Goal: Information Seeking & Learning: Learn about a topic

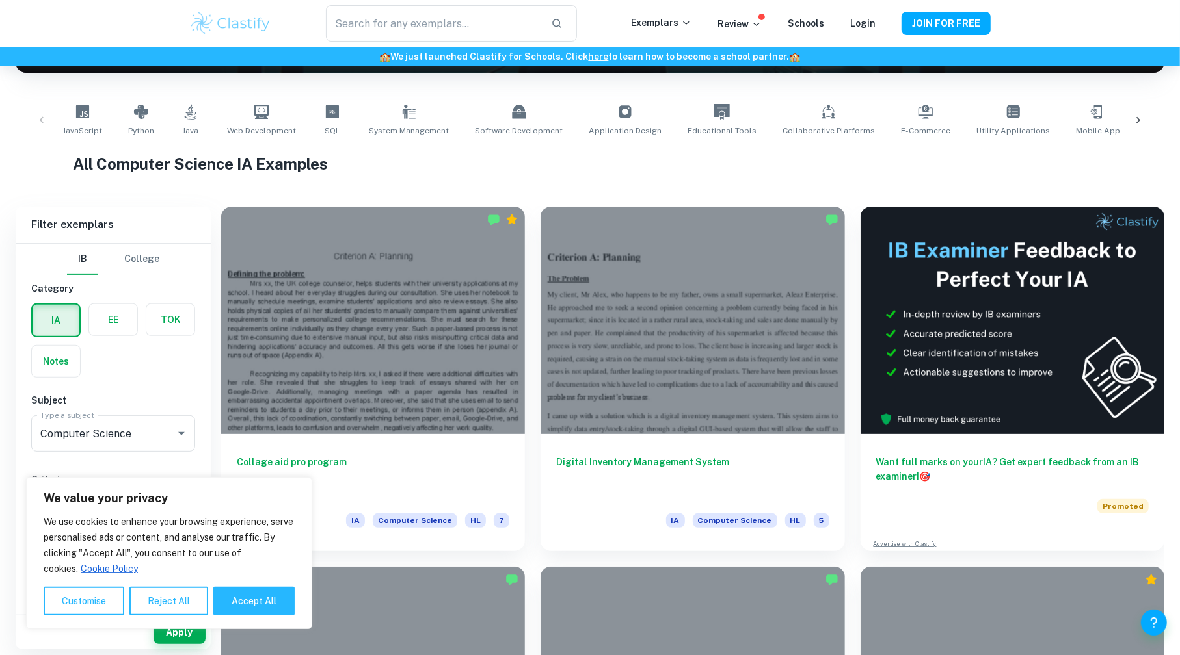
scroll to position [325, 0]
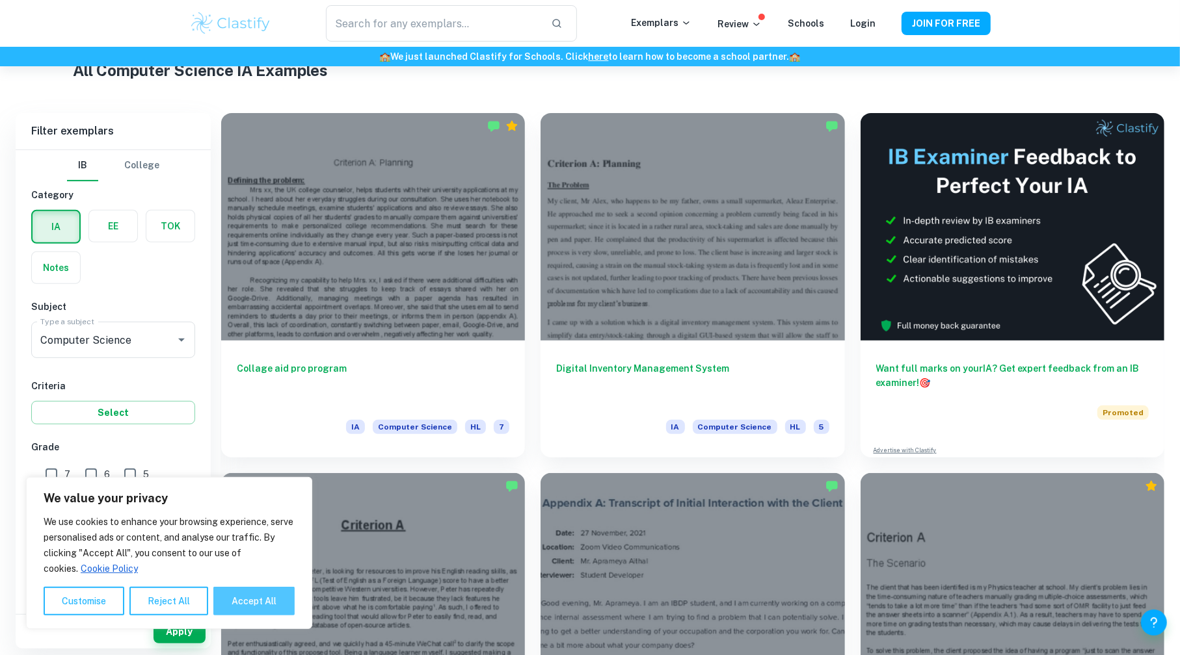
click at [254, 599] on button "Accept All" at bounding box center [253, 601] width 81 height 29
checkbox input "true"
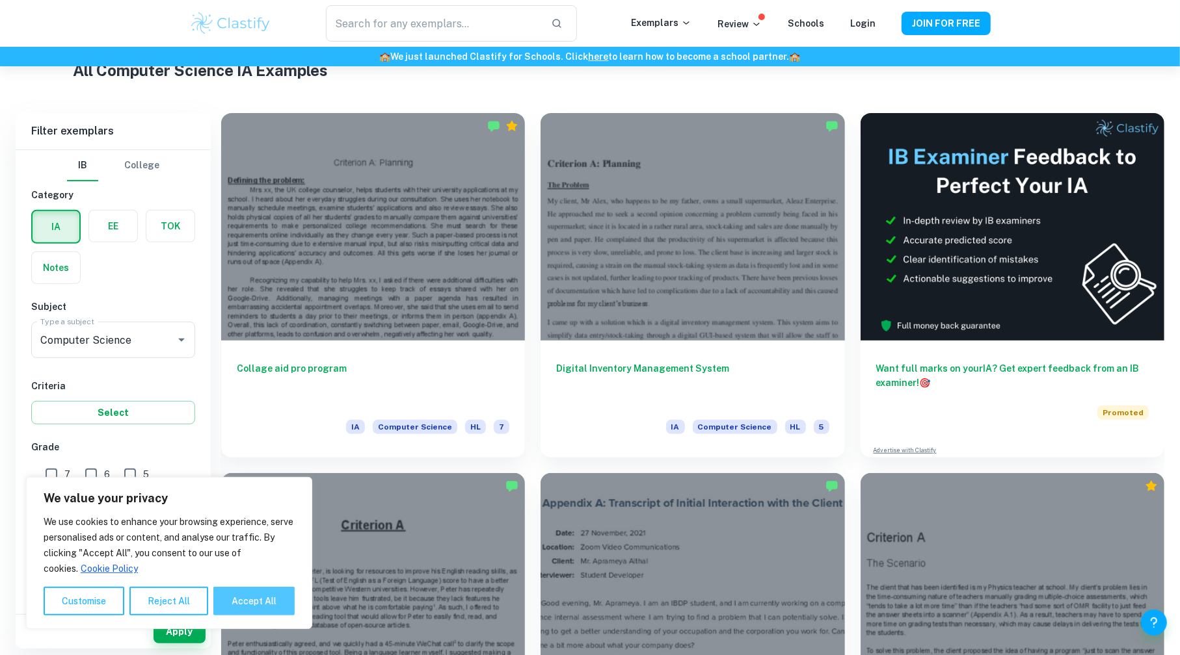
checkbox input "true"
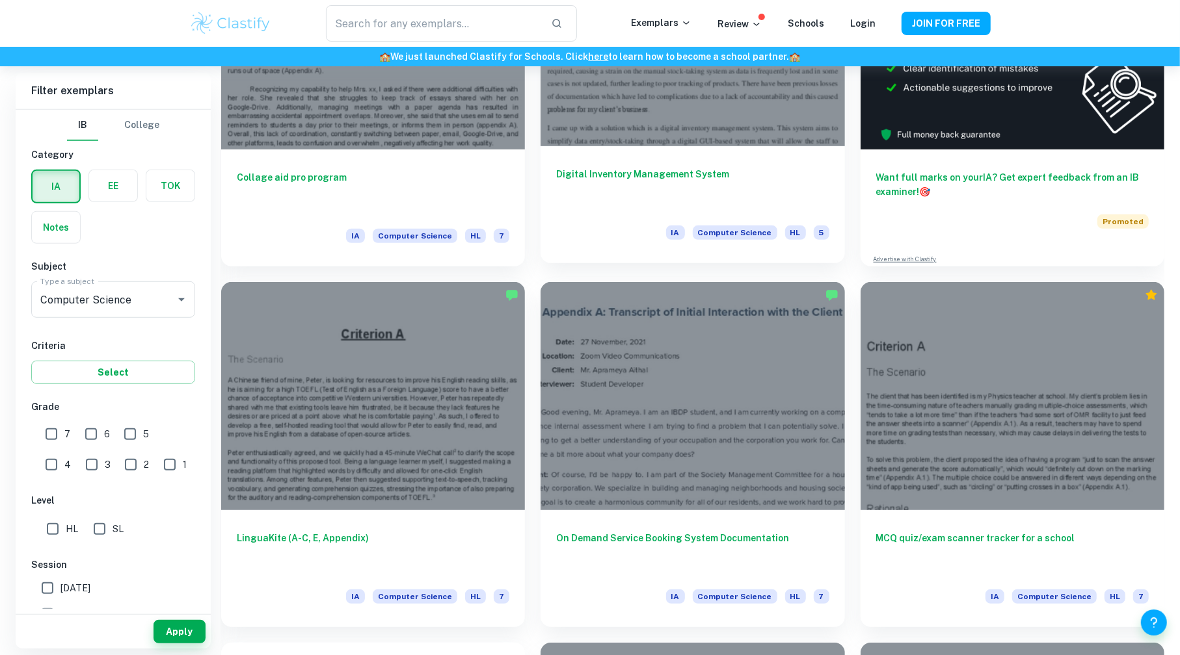
scroll to position [520, 0]
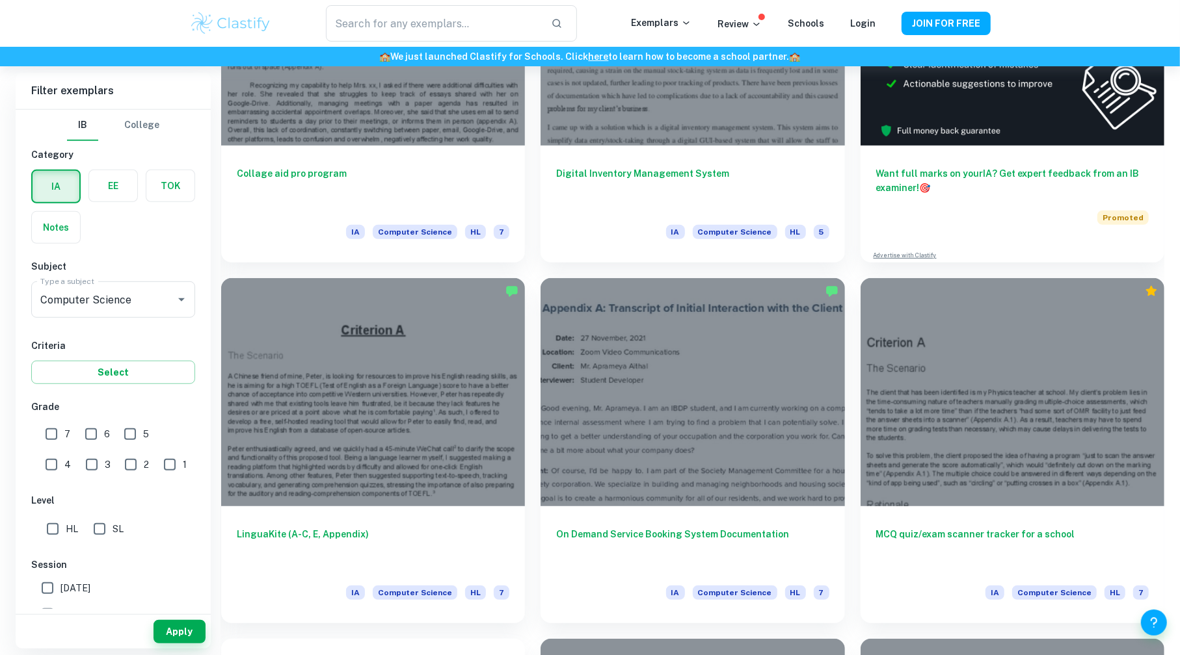
drag, startPoint x: 443, startPoint y: 245, endPoint x: 218, endPoint y: 271, distance: 226.5
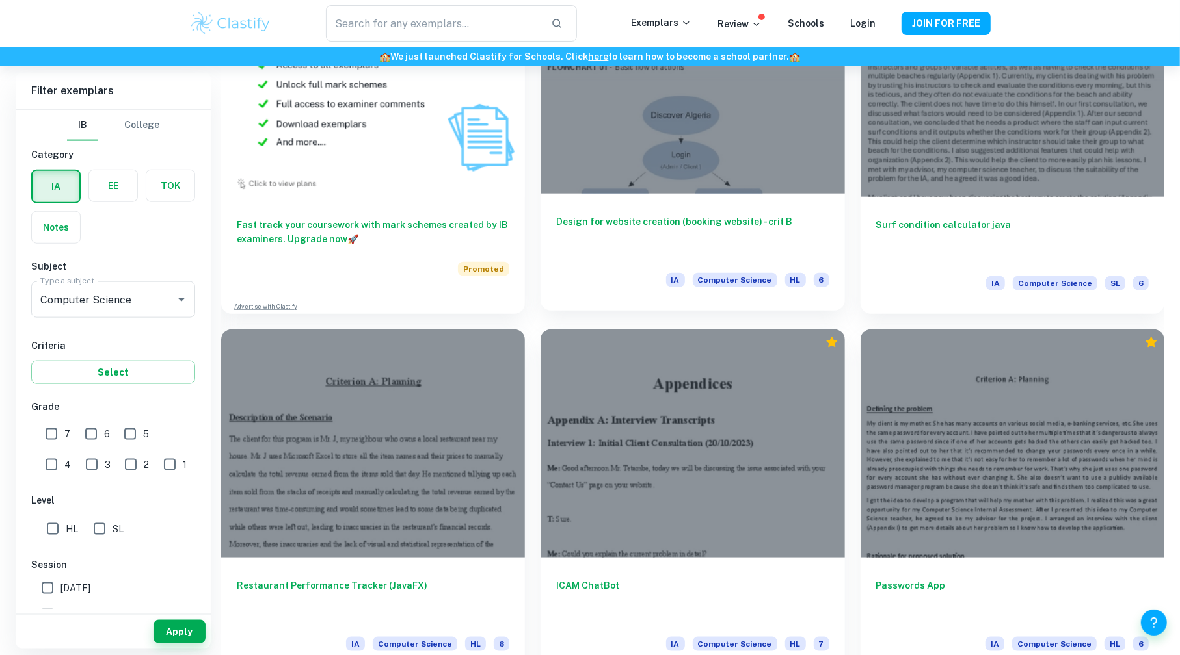
scroll to position [1235, 0]
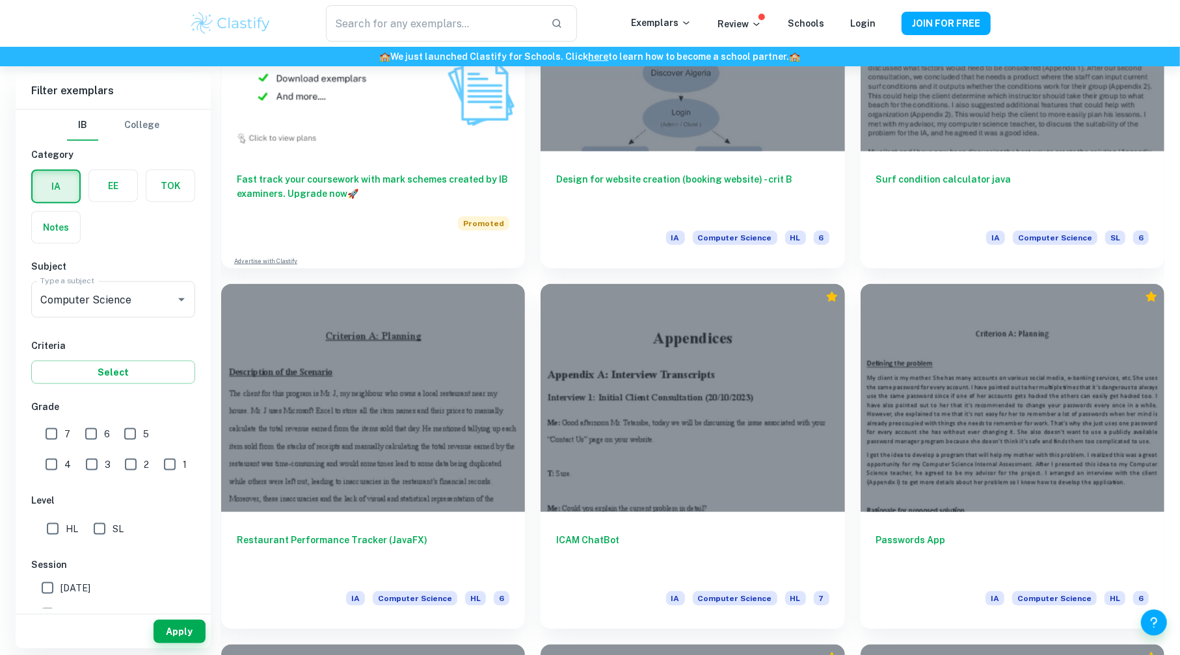
drag, startPoint x: 698, startPoint y: 385, endPoint x: 1166, endPoint y: 272, distance: 481.6
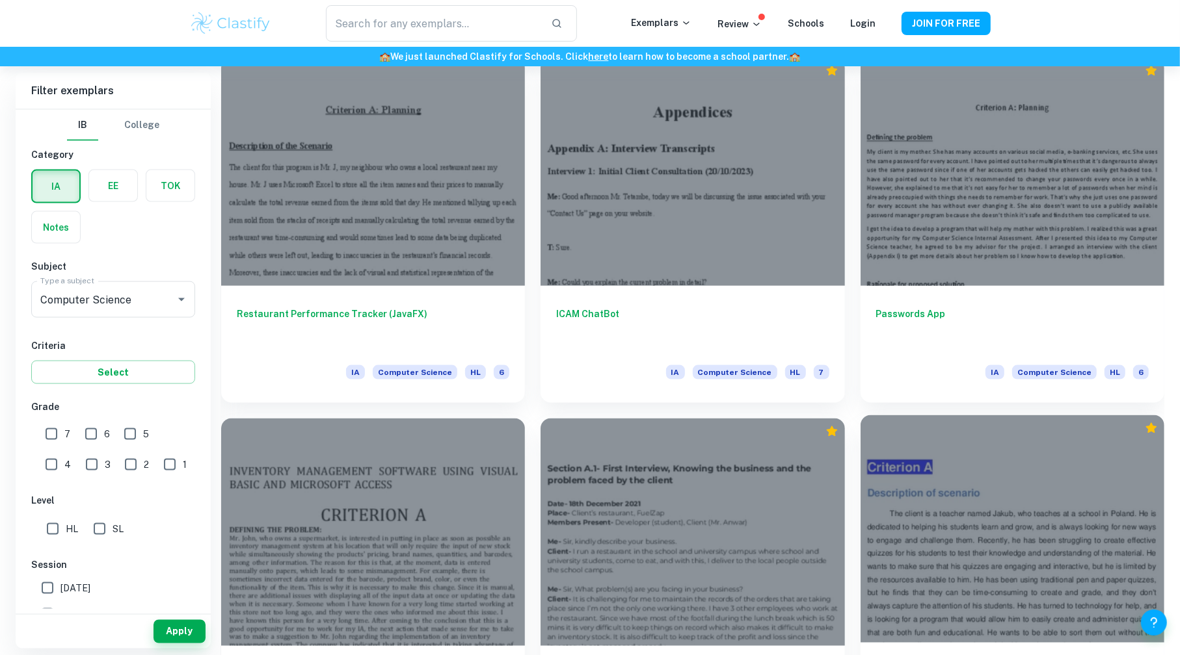
scroll to position [1756, 0]
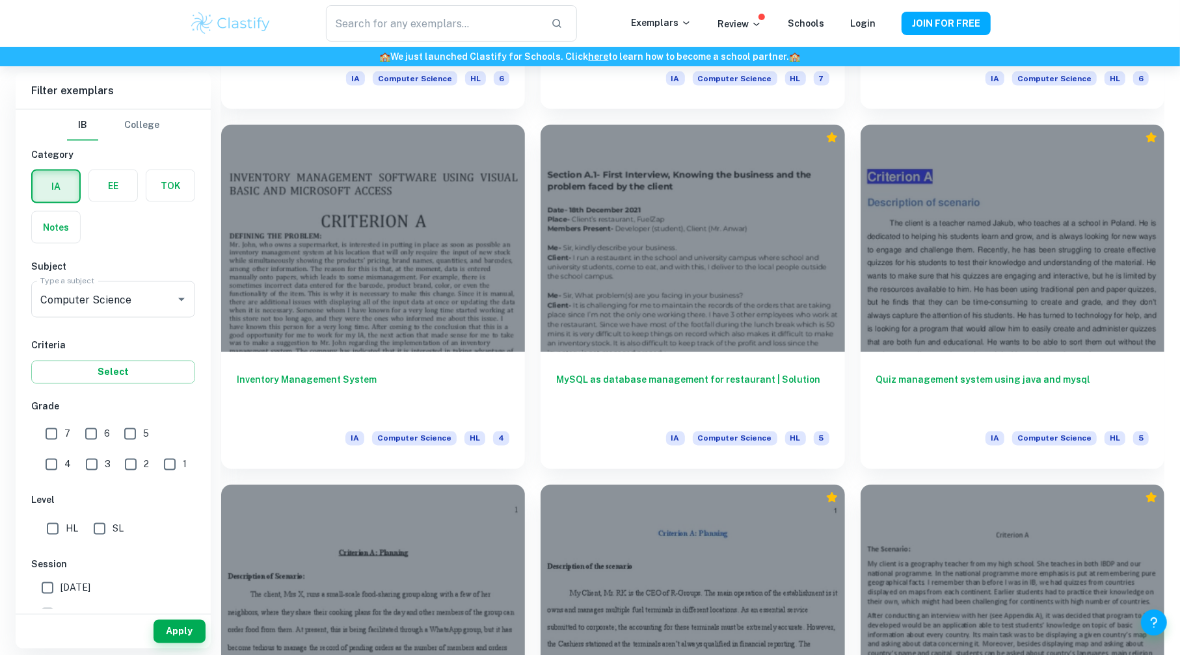
click at [854, 391] on div "Quiz management system using java and mysql IA Computer Science HL 5" at bounding box center [1004, 289] width 319 height 360
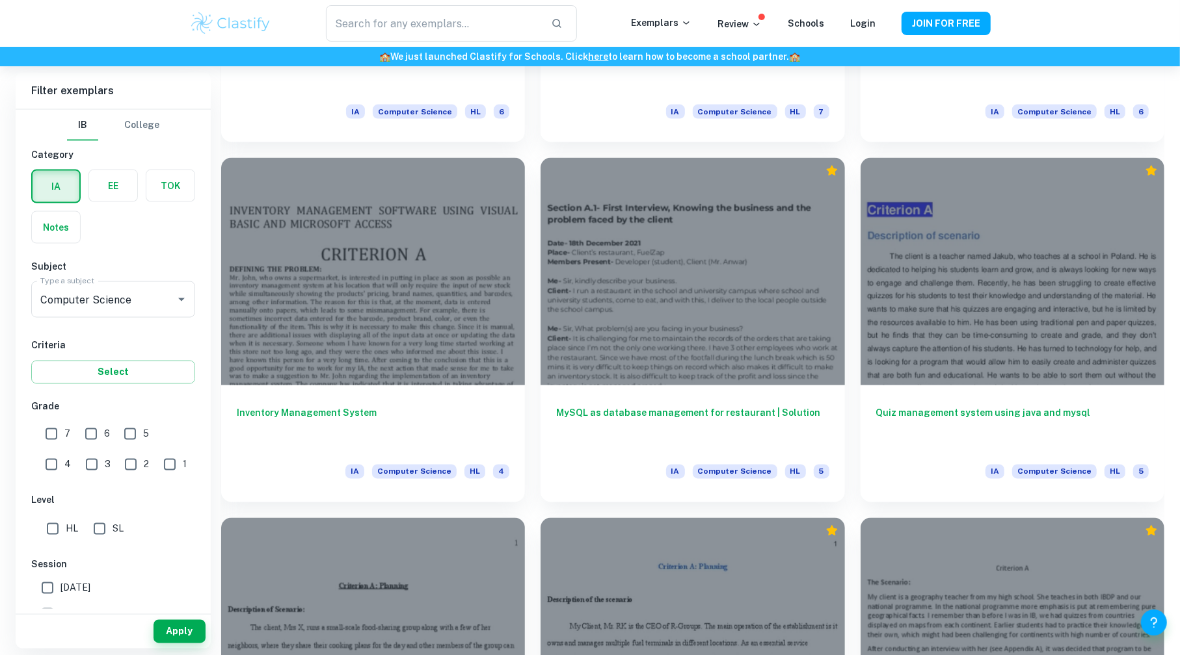
scroll to position [1748, 0]
